Goal: Task Accomplishment & Management: Use online tool/utility

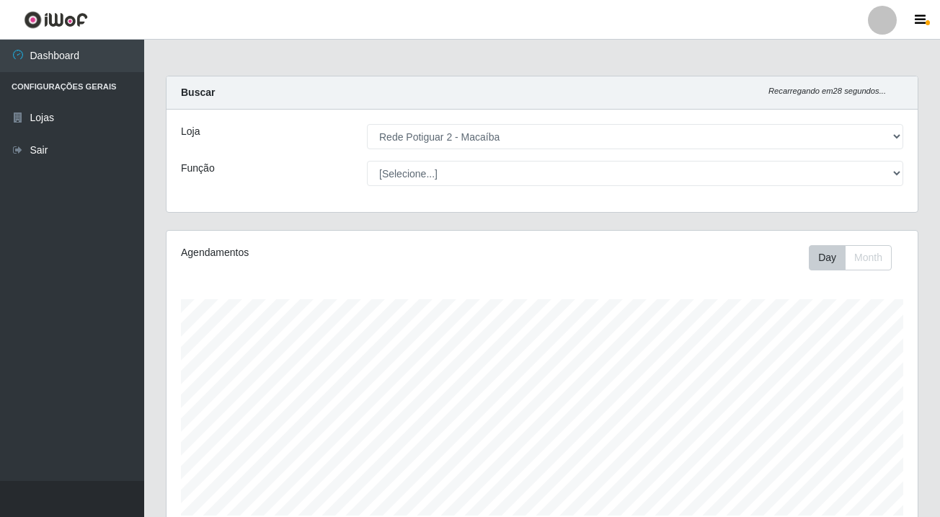
select select "101"
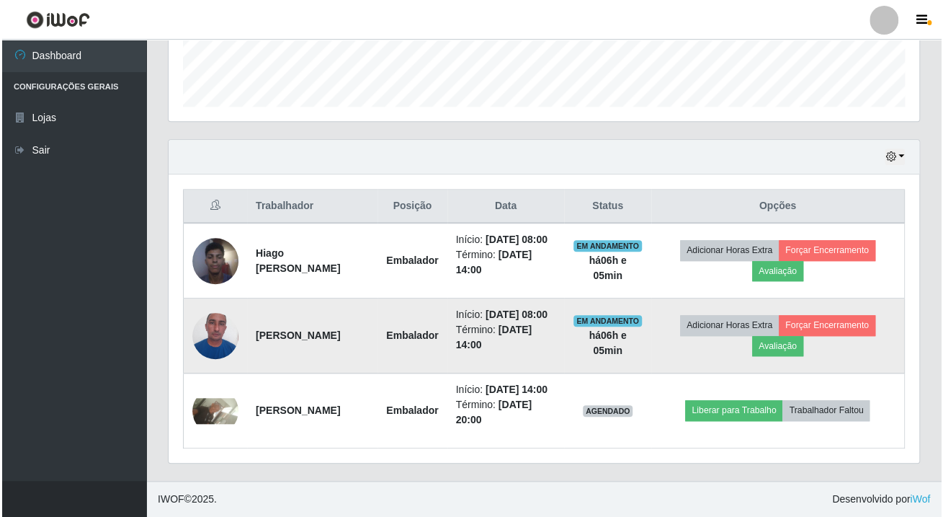
scroll to position [299, 750]
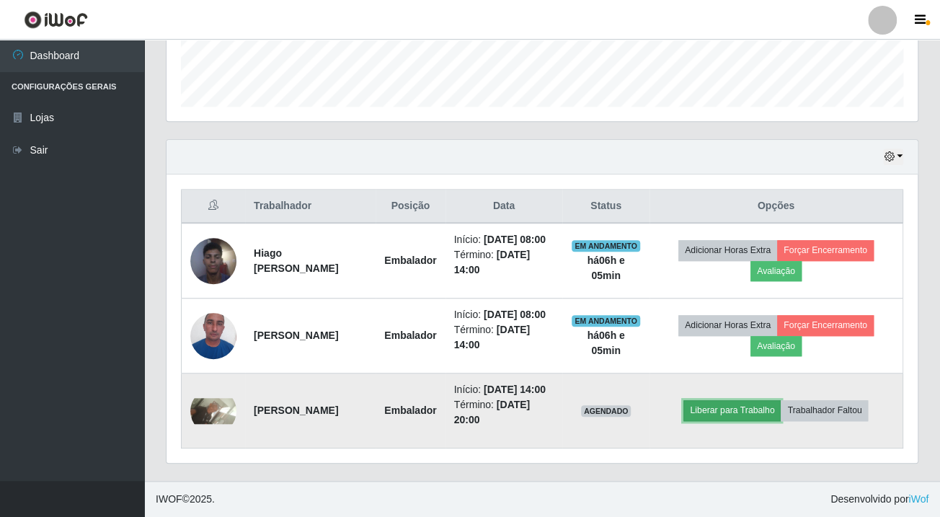
click at [747, 420] on button "Liberar para Trabalho" at bounding box center [731, 410] width 97 height 20
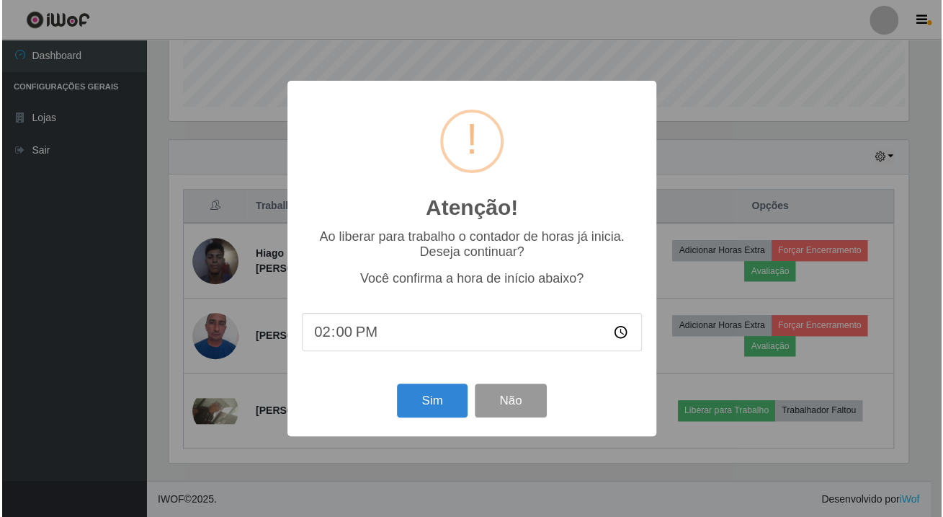
scroll to position [299, 743]
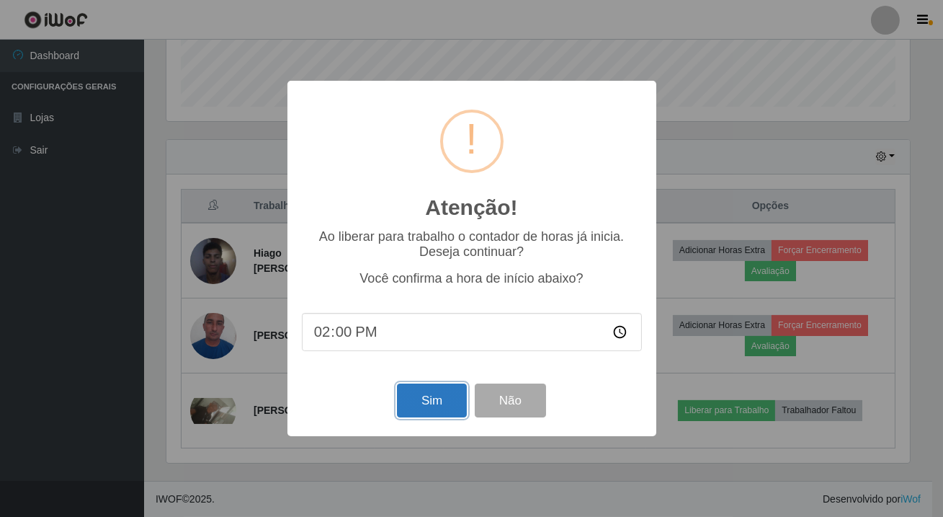
click at [403, 406] on button "Sim" at bounding box center [432, 400] width 70 height 34
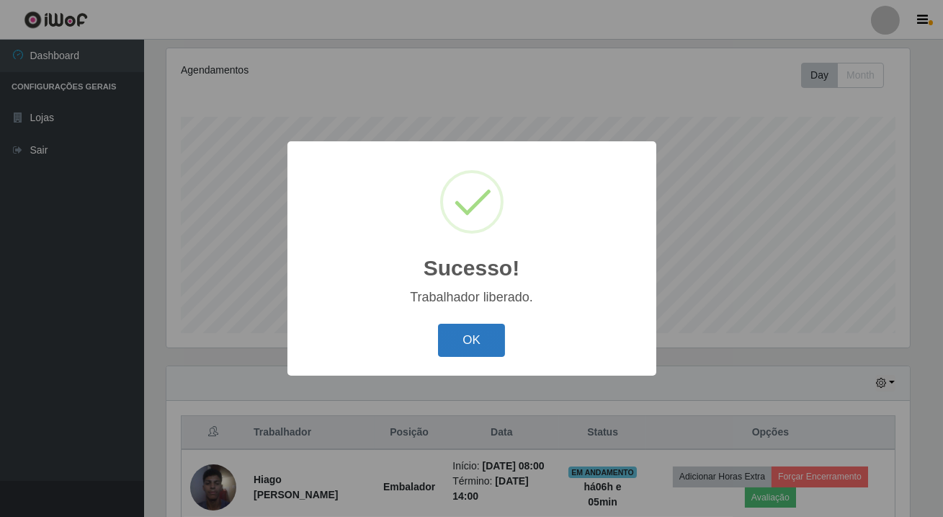
click at [454, 342] on button "OK" at bounding box center [471, 341] width 67 height 34
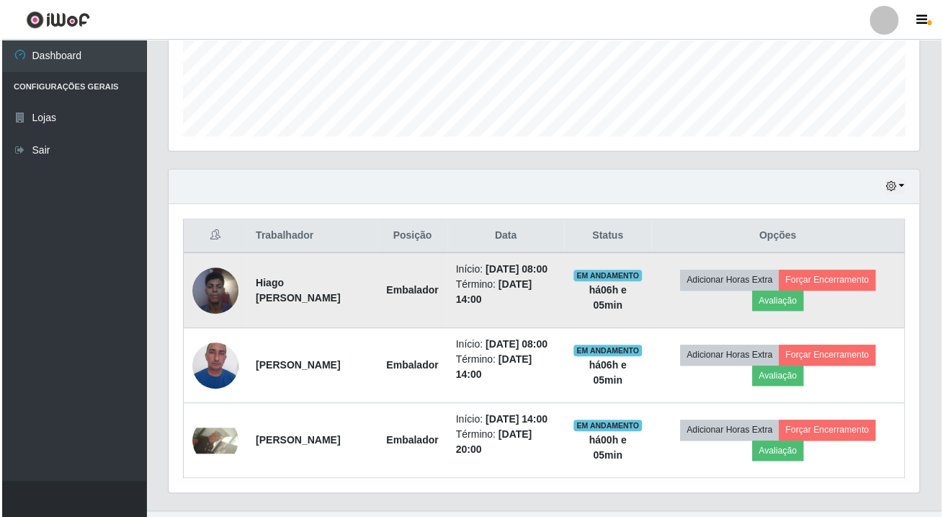
scroll to position [299, 750]
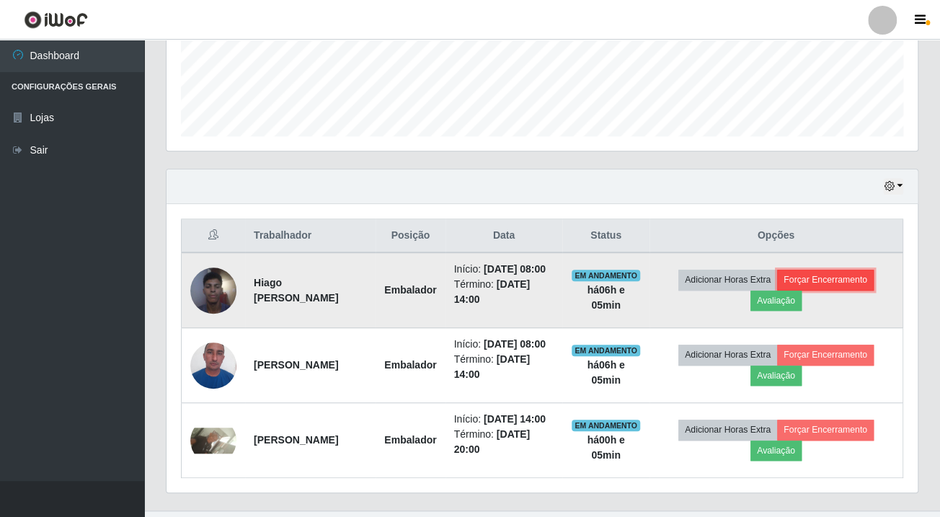
click at [862, 283] on button "Forçar Encerramento" at bounding box center [825, 280] width 97 height 20
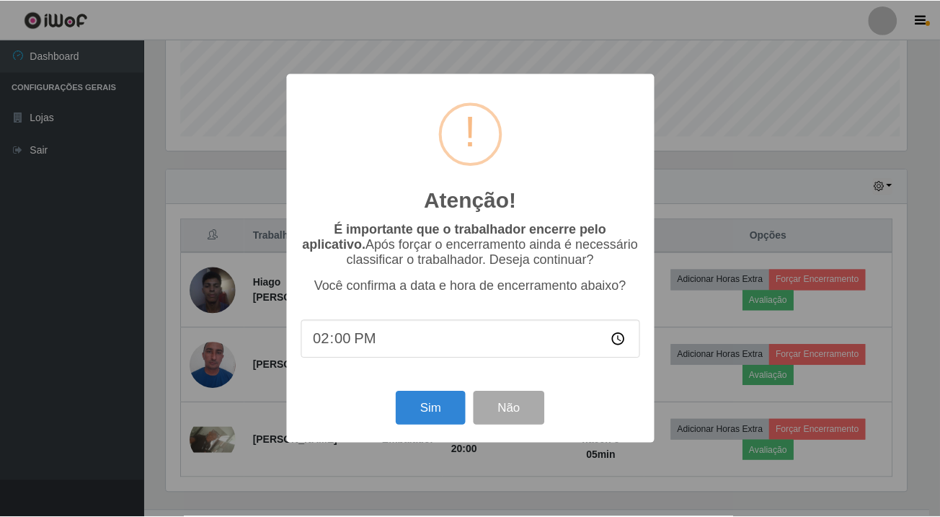
scroll to position [299, 743]
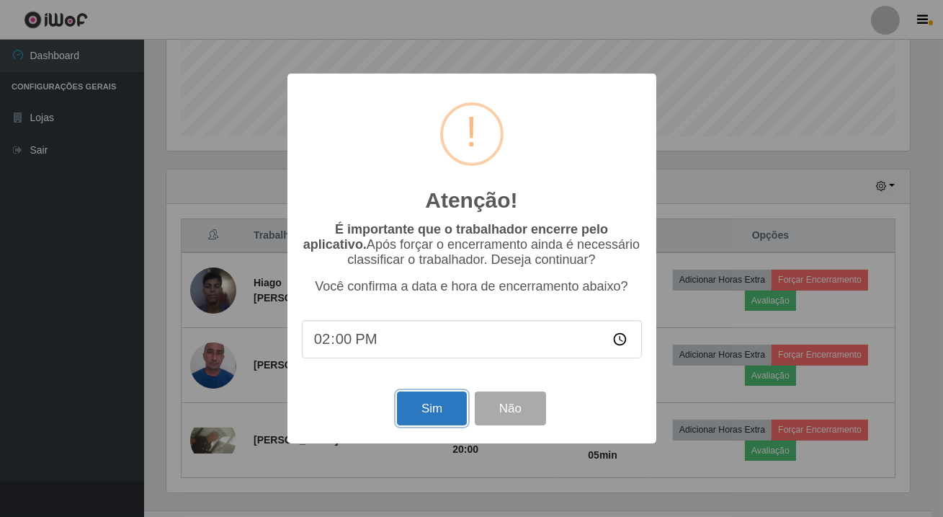
click at [423, 419] on button "Sim" at bounding box center [432, 408] width 70 height 34
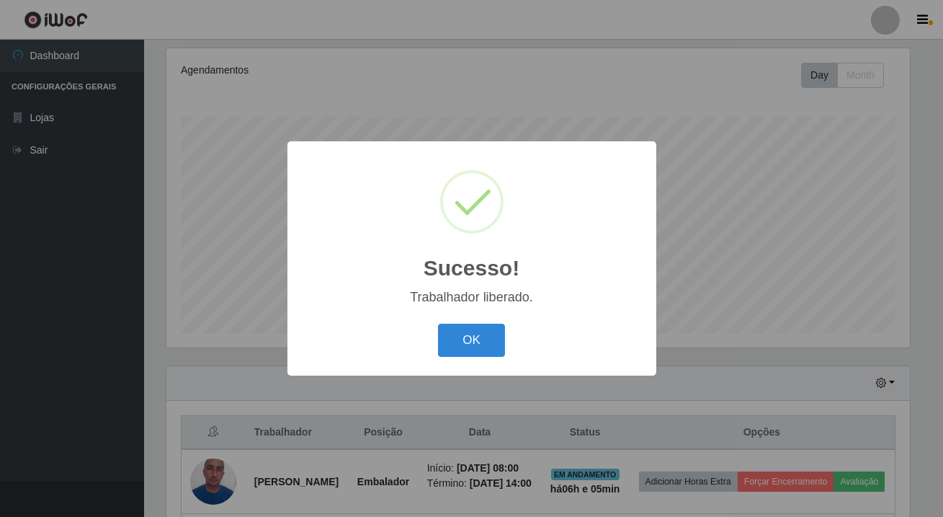
click at [484, 359] on div "OK Cancel" at bounding box center [472, 339] width 340 height 41
click at [480, 325] on button "OK" at bounding box center [471, 341] width 67 height 34
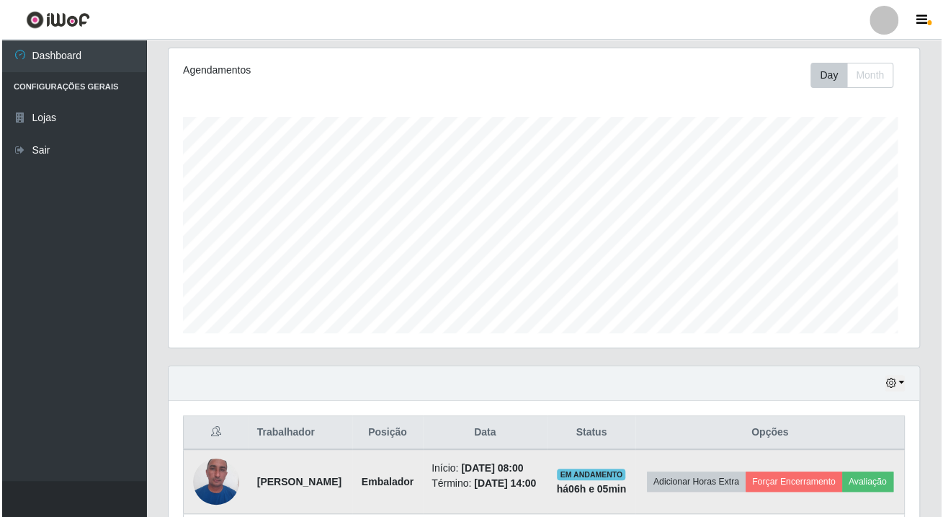
scroll to position [362, 0]
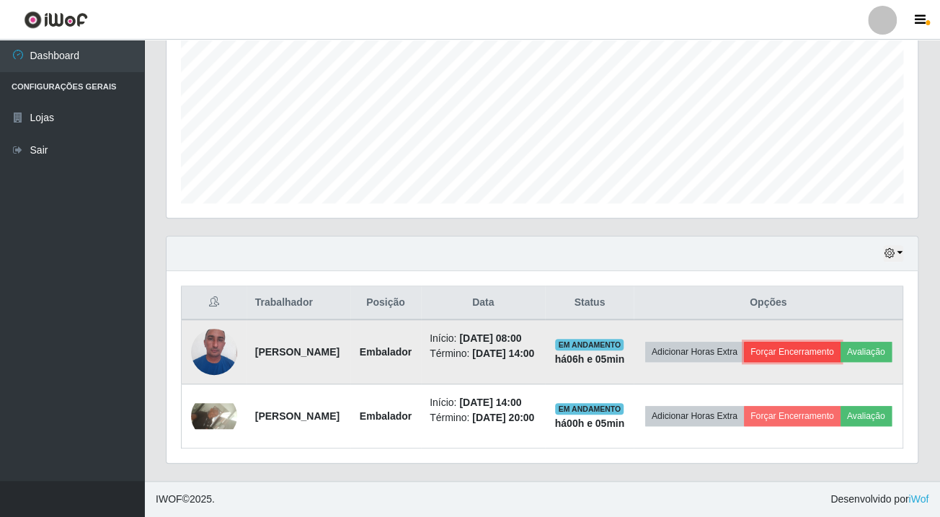
click at [831, 342] on button "Forçar Encerramento" at bounding box center [792, 352] width 97 height 20
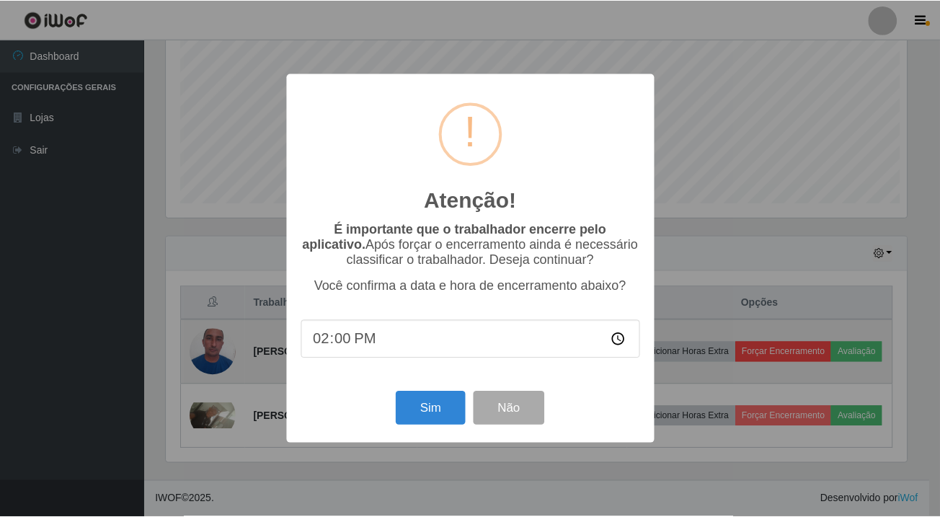
scroll to position [299, 743]
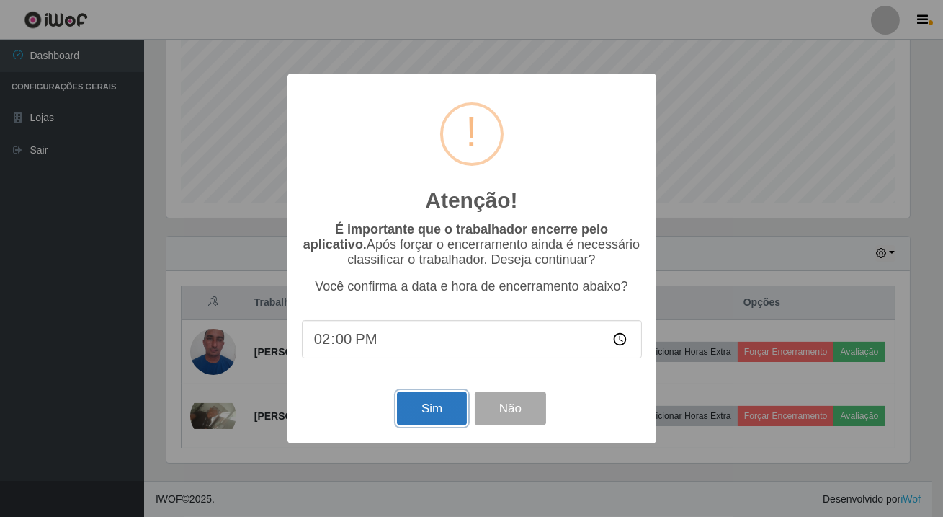
click at [402, 417] on button "Sim" at bounding box center [432, 408] width 70 height 34
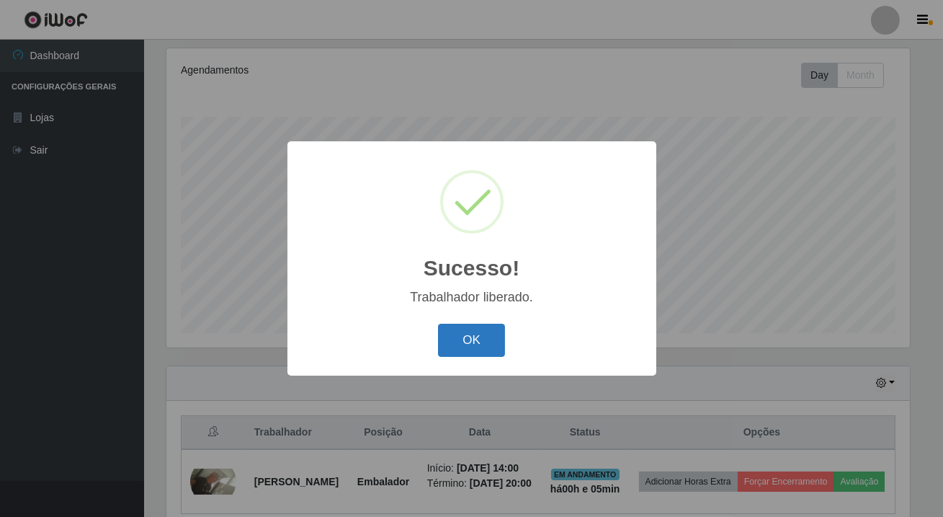
click at [447, 333] on button "OK" at bounding box center [471, 341] width 67 height 34
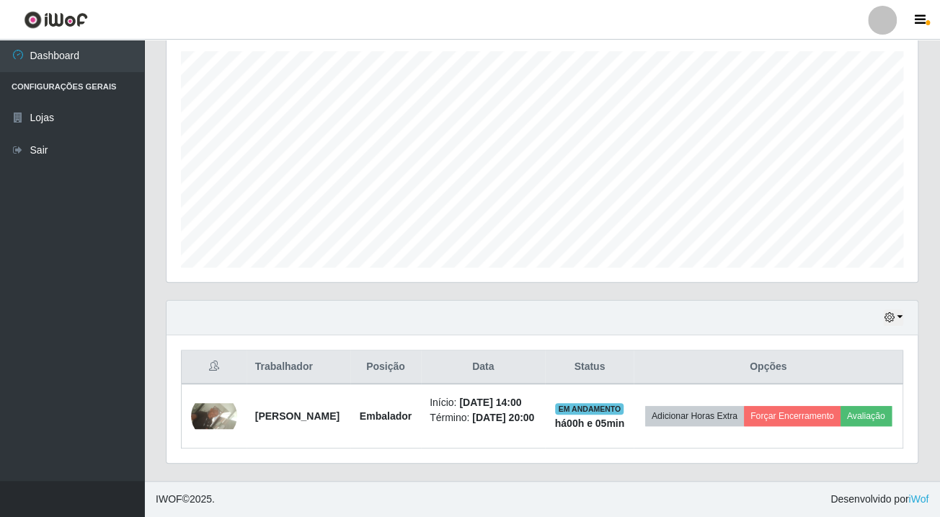
scroll to position [0, 0]
